Goal: Find specific page/section: Find specific page/section

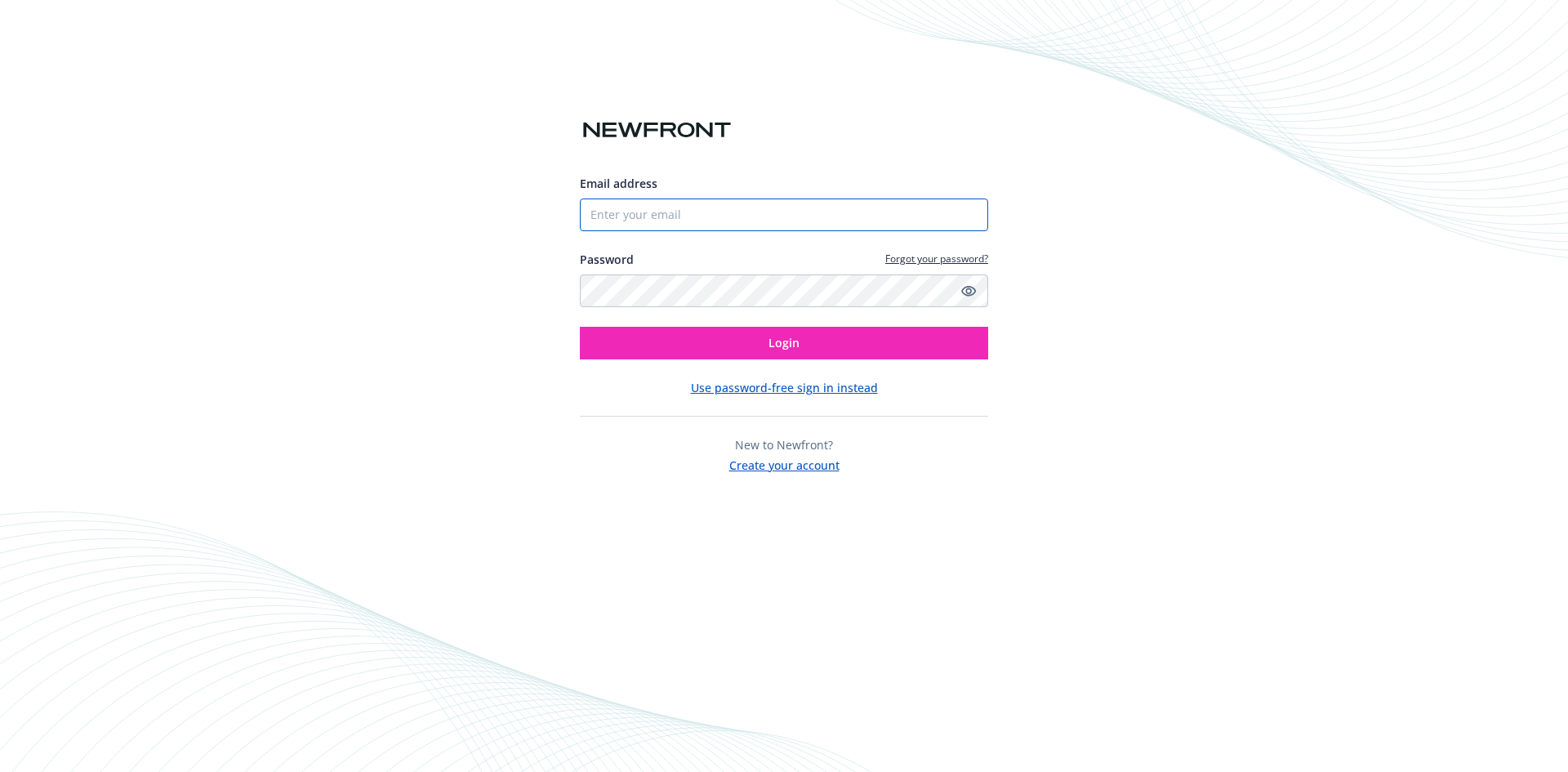
click at [714, 218] on input "Email address" at bounding box center [784, 214] width 408 height 32
type input "[PERSON_NAME][EMAIL_ADDRESS][DOMAIN_NAME]"
click at [580, 327] on button "Login" at bounding box center [784, 343] width 408 height 32
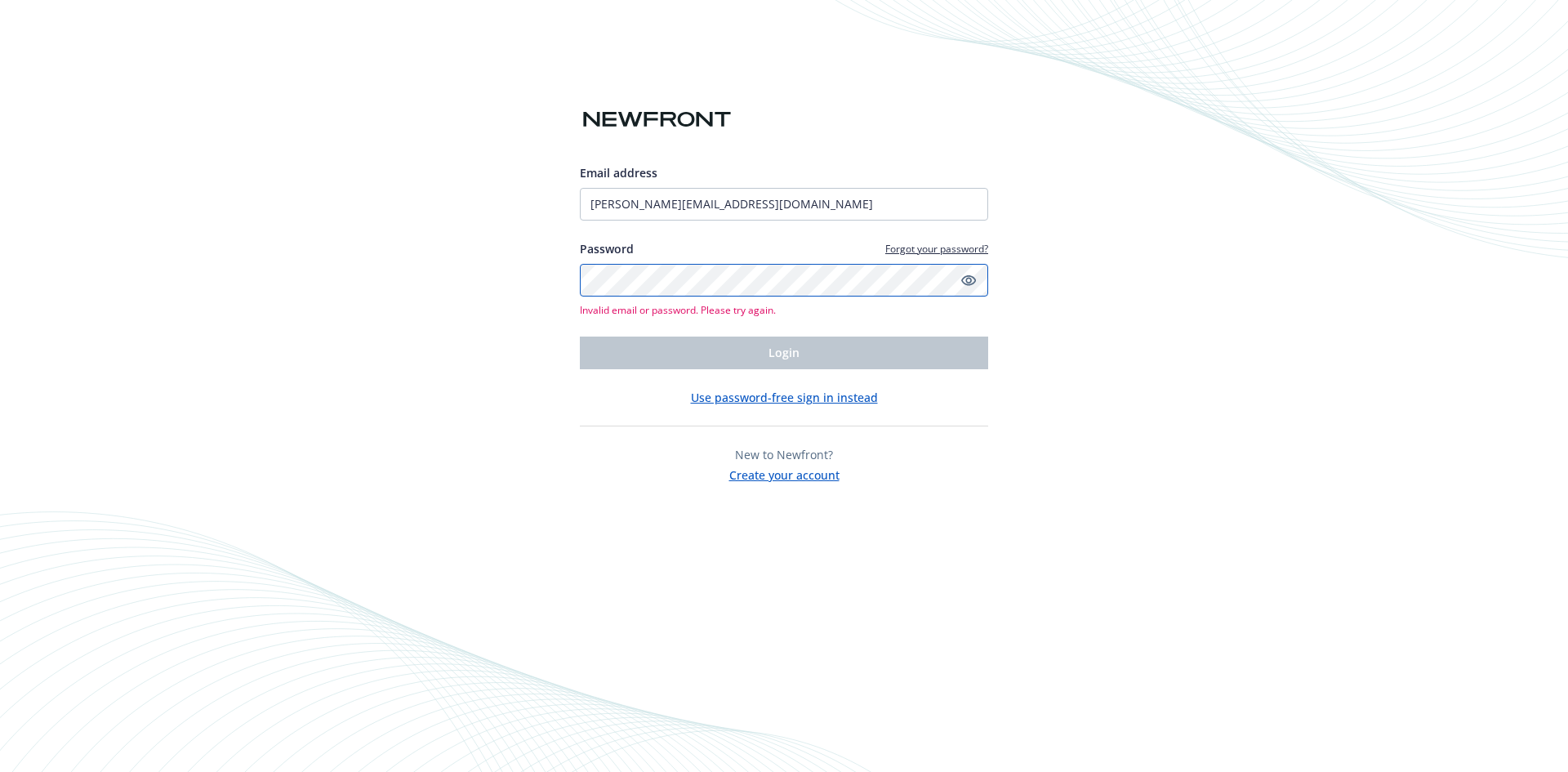
click at [442, 296] on div "Email address [PERSON_NAME][EMAIL_ADDRESS][DOMAIN_NAME] Password Forgot your pa…" at bounding box center [784, 386] width 1568 height 772
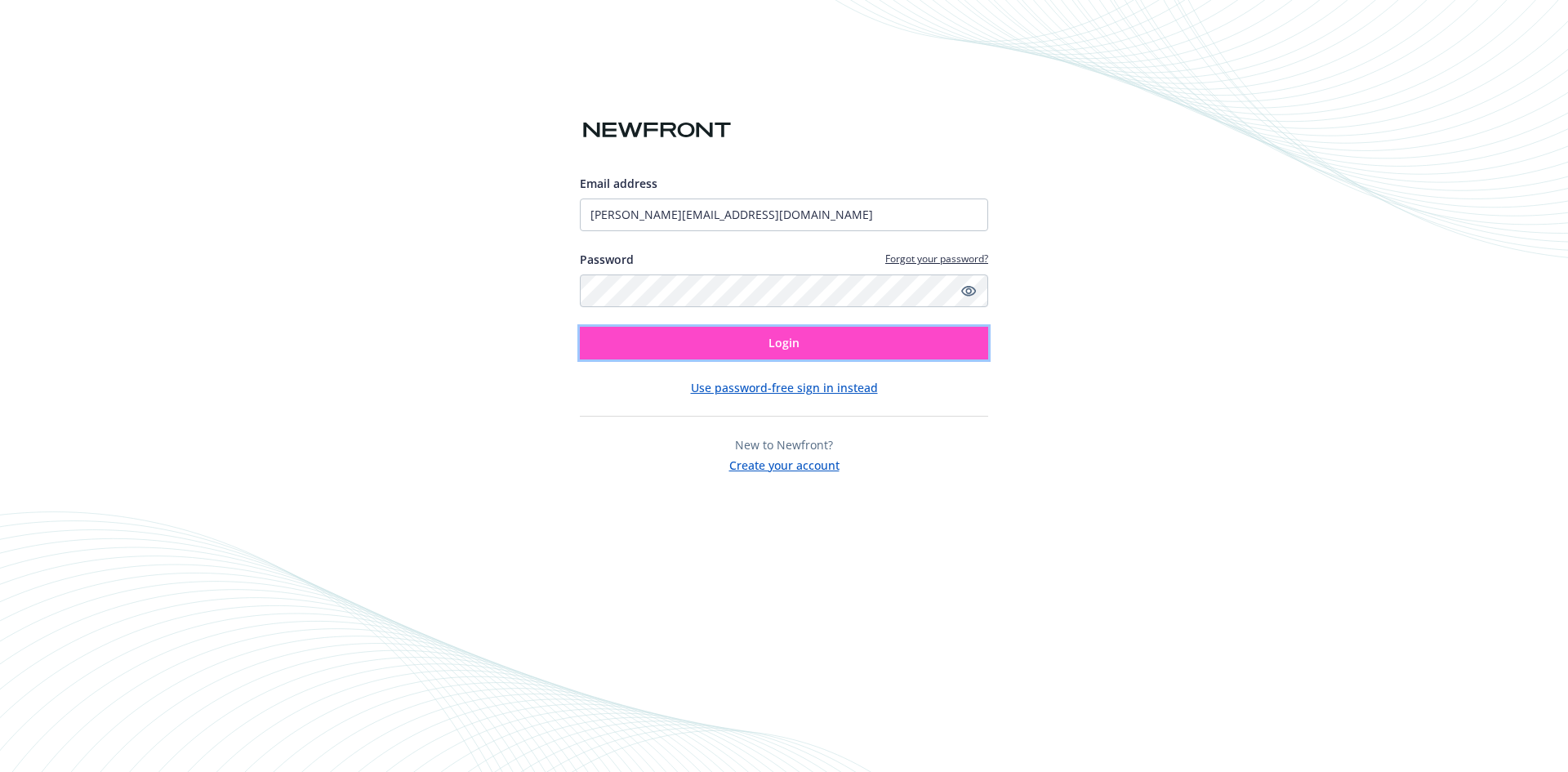
click at [601, 336] on button "Login" at bounding box center [784, 343] width 408 height 32
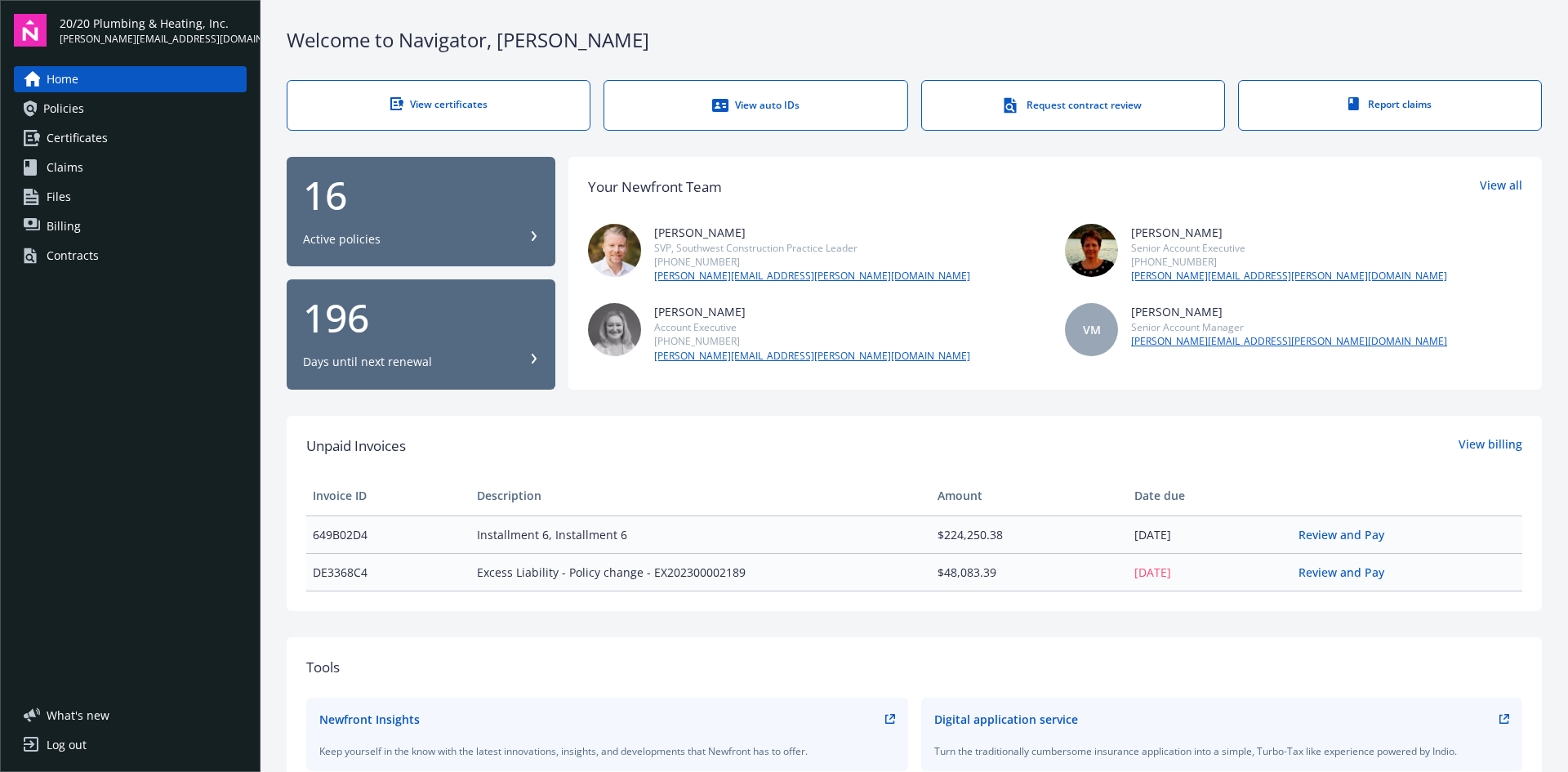
click at [400, 92] on link "View certificates" at bounding box center [439, 104] width 304 height 50
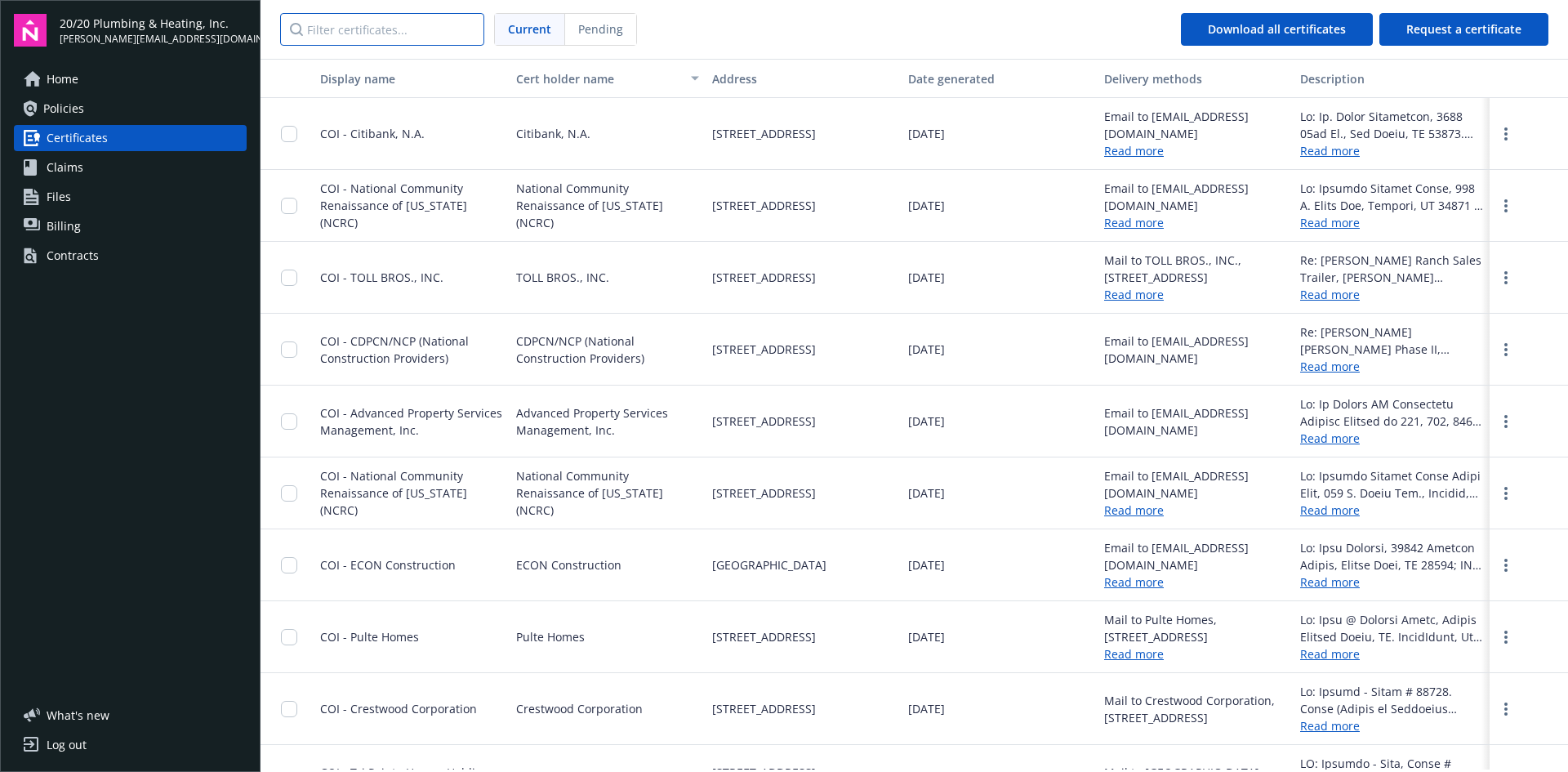
click at [423, 22] on input "Filter certificates..." at bounding box center [383, 29] width 205 height 32
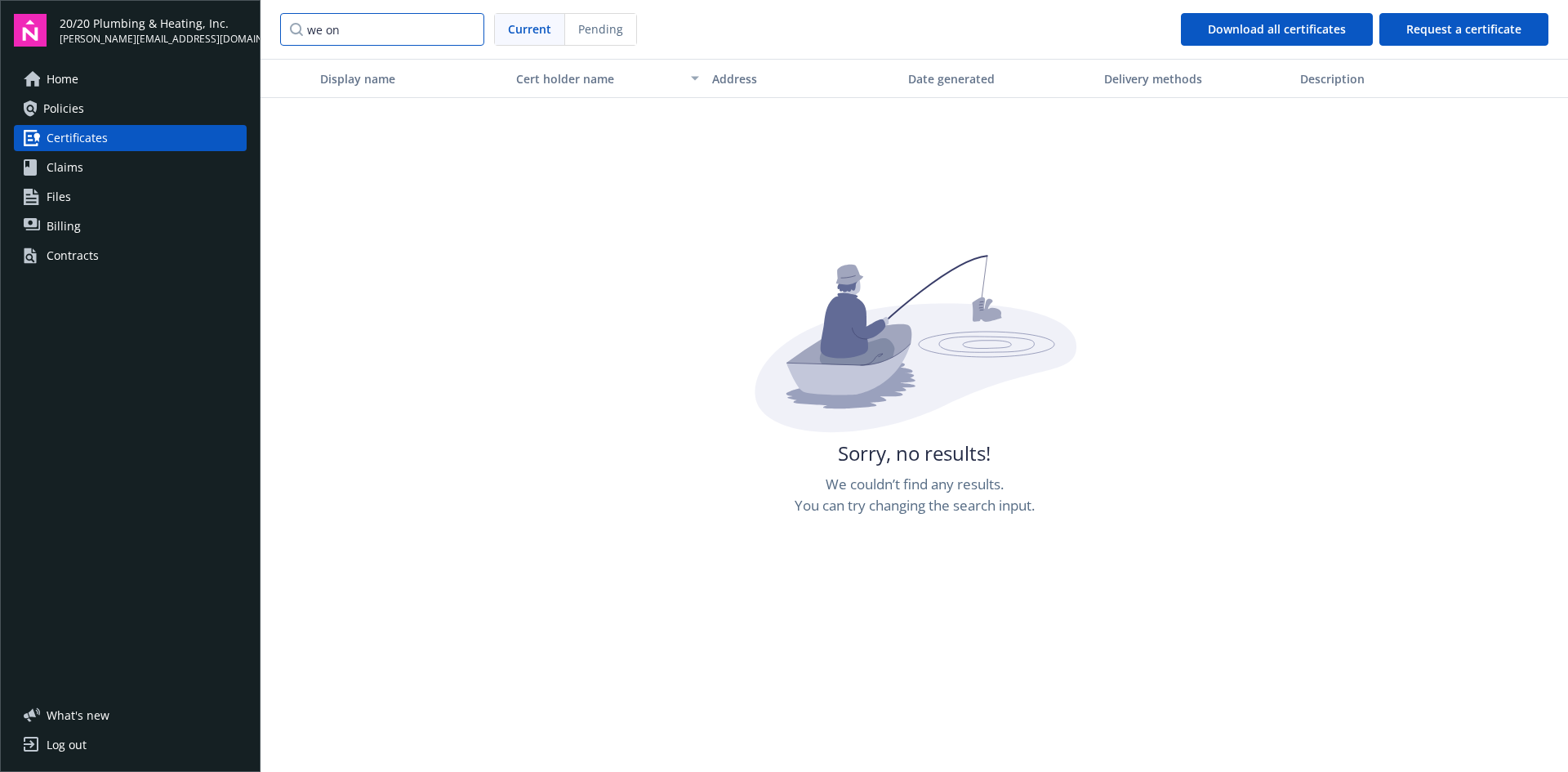
type input "we on"
